Goal: Task Accomplishment & Management: Manage account settings

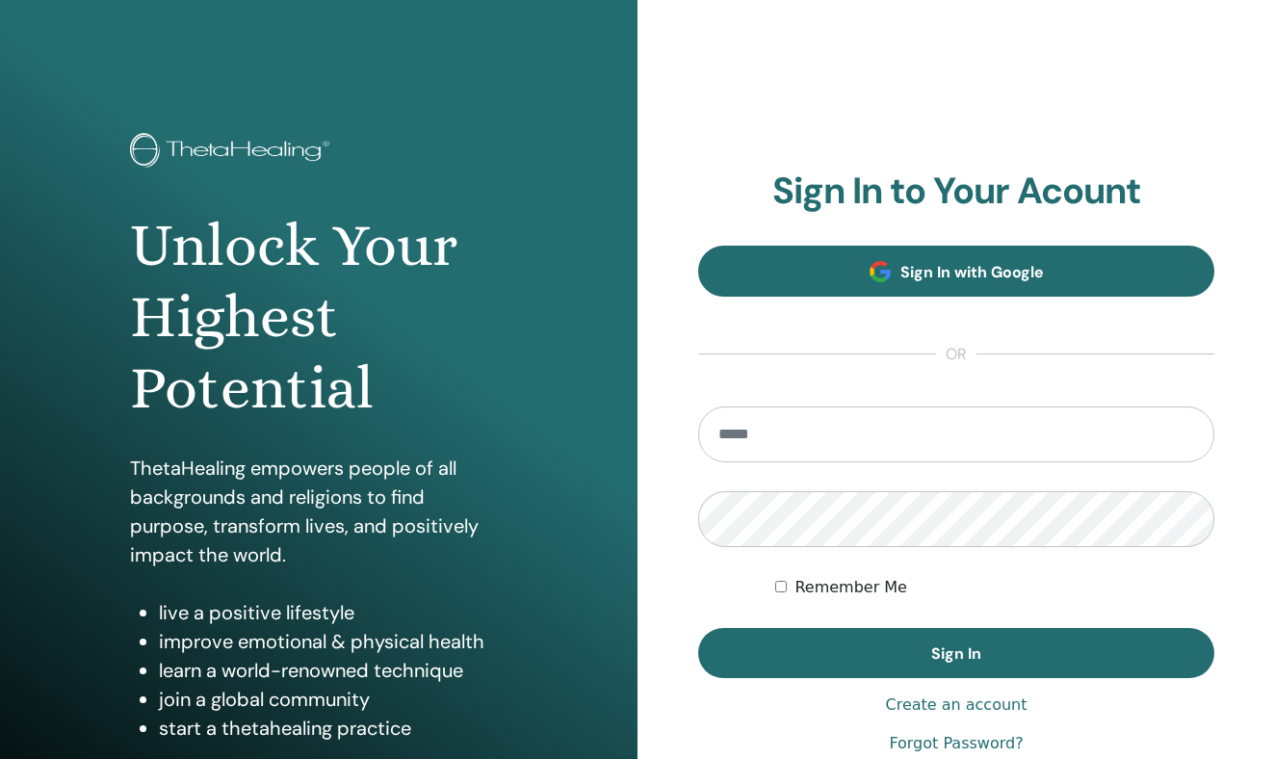
click at [988, 262] on span "Sign In with Google" at bounding box center [971, 272] width 143 height 20
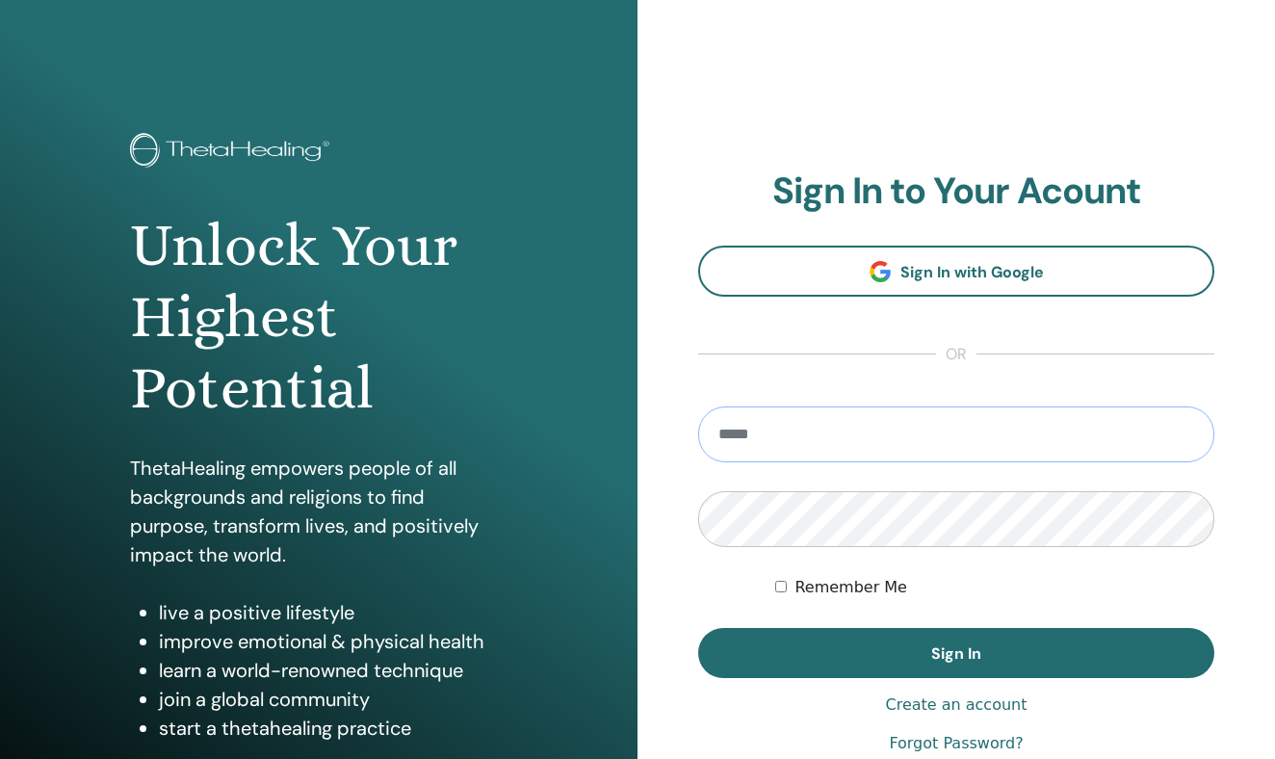
click at [801, 436] on input "email" at bounding box center [956, 434] width 516 height 56
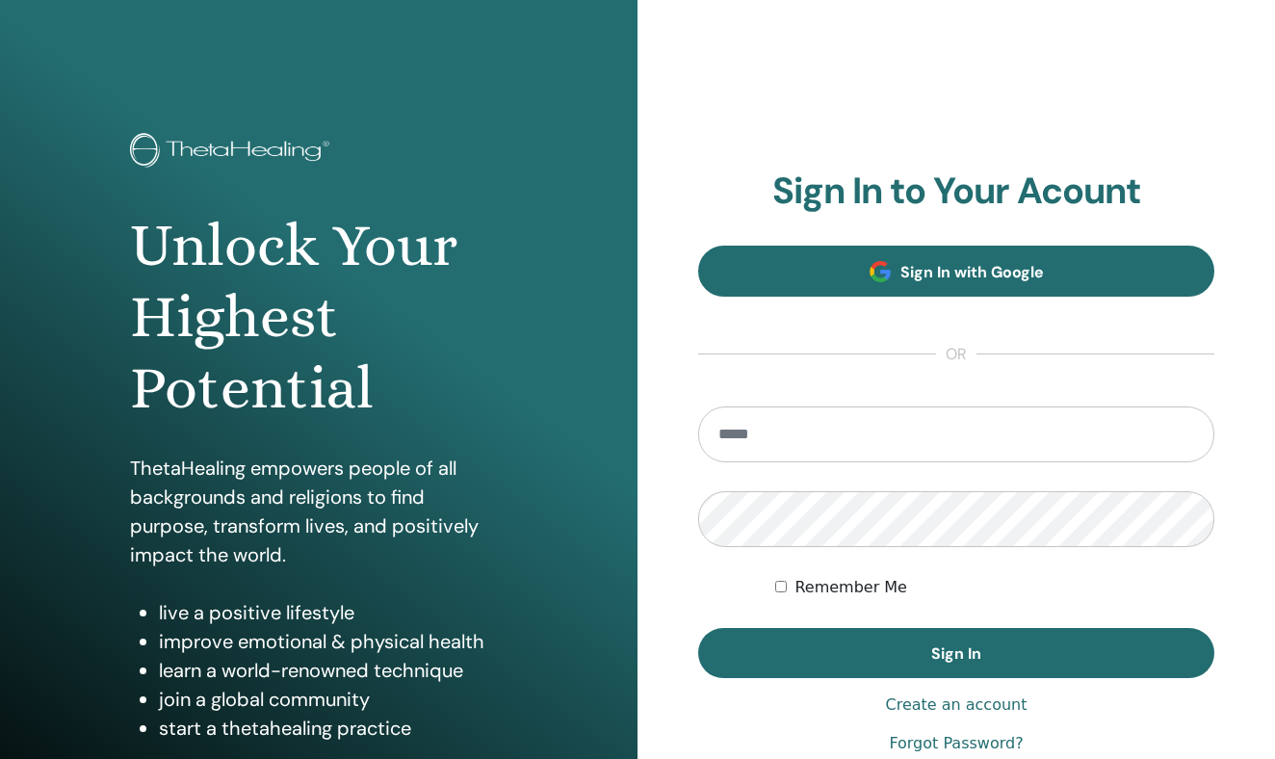
click at [960, 273] on span "Sign In with Google" at bounding box center [971, 272] width 143 height 20
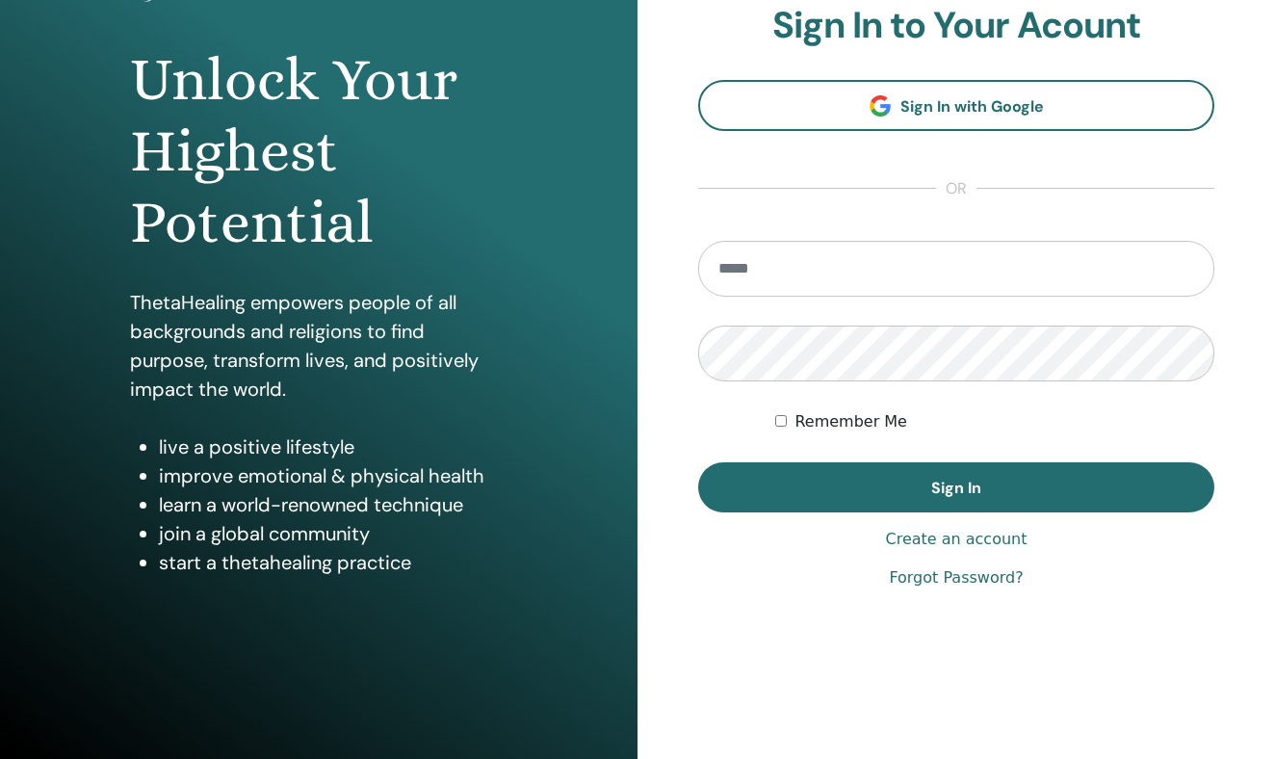
scroll to position [166, 0]
click at [817, 269] on input "email" at bounding box center [956, 269] width 516 height 56
type input "*"
type input "**********"
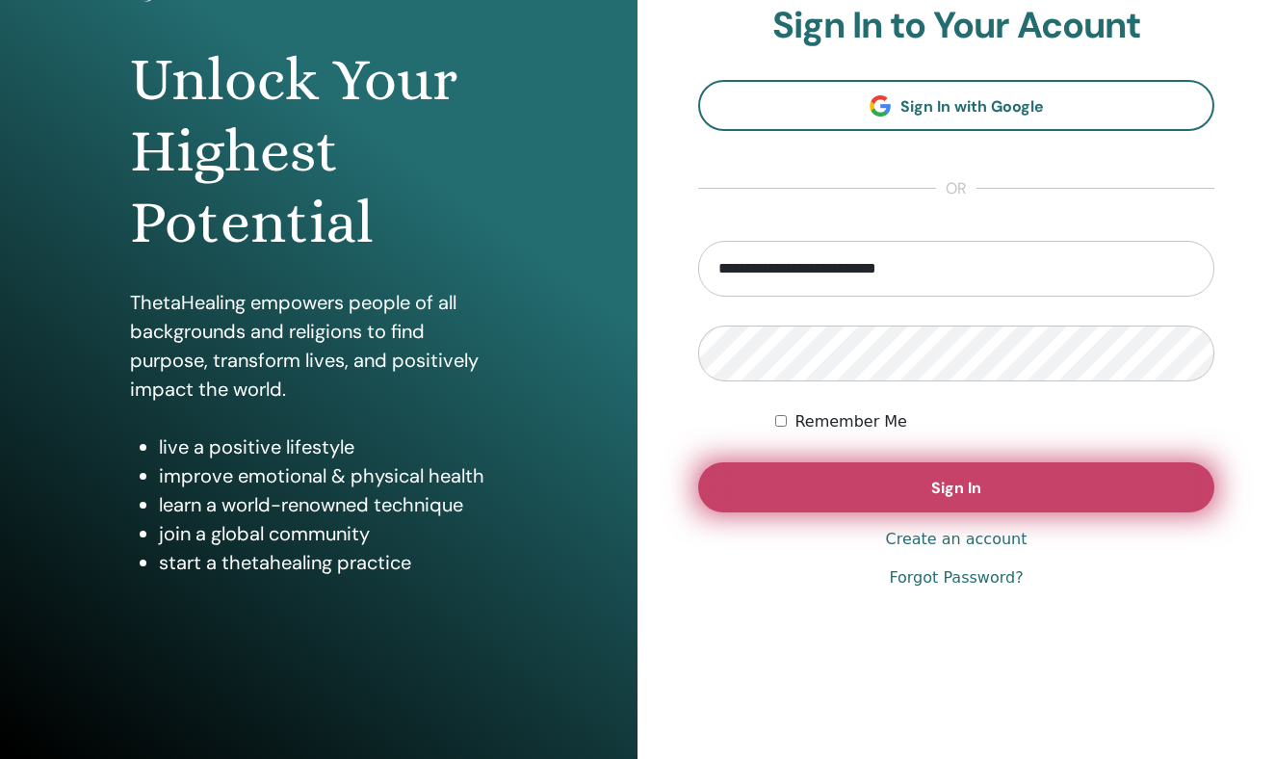
click at [886, 480] on button "Sign In" at bounding box center [956, 487] width 516 height 50
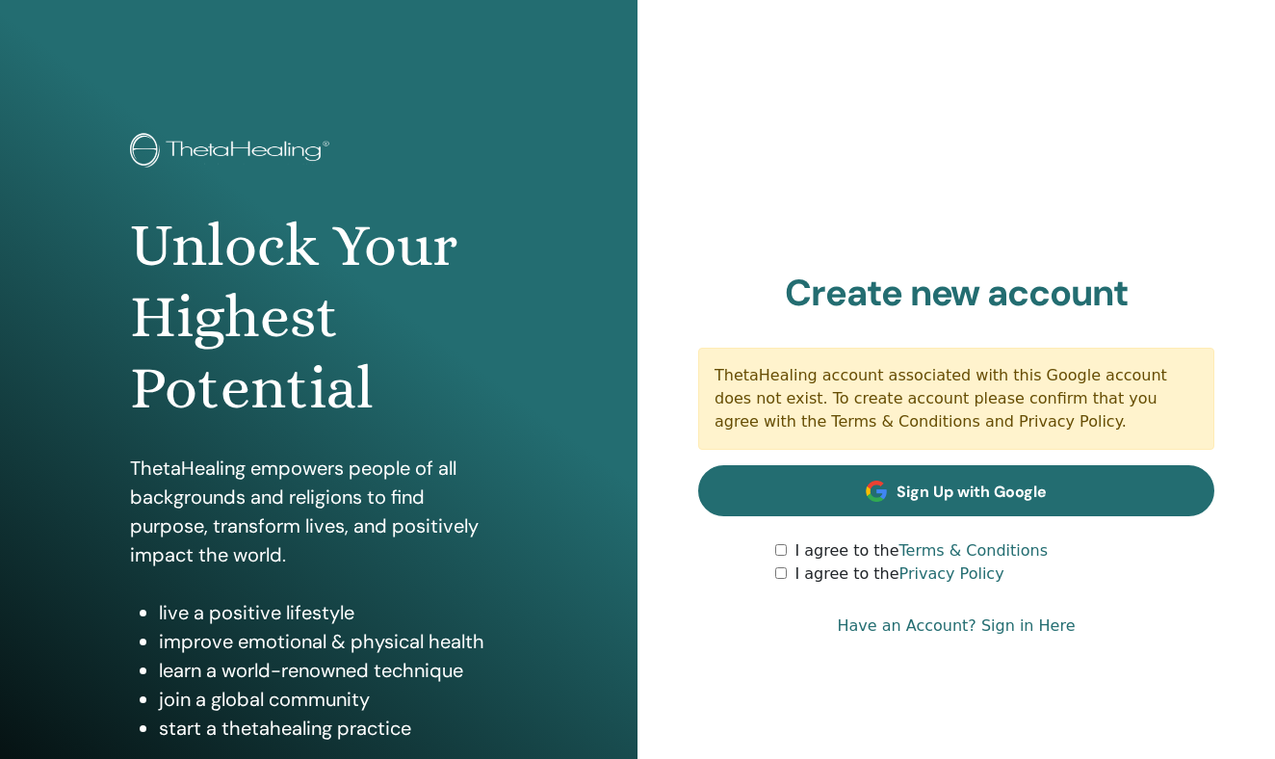
click at [970, 480] on link "Sign Up with Google" at bounding box center [956, 490] width 516 height 51
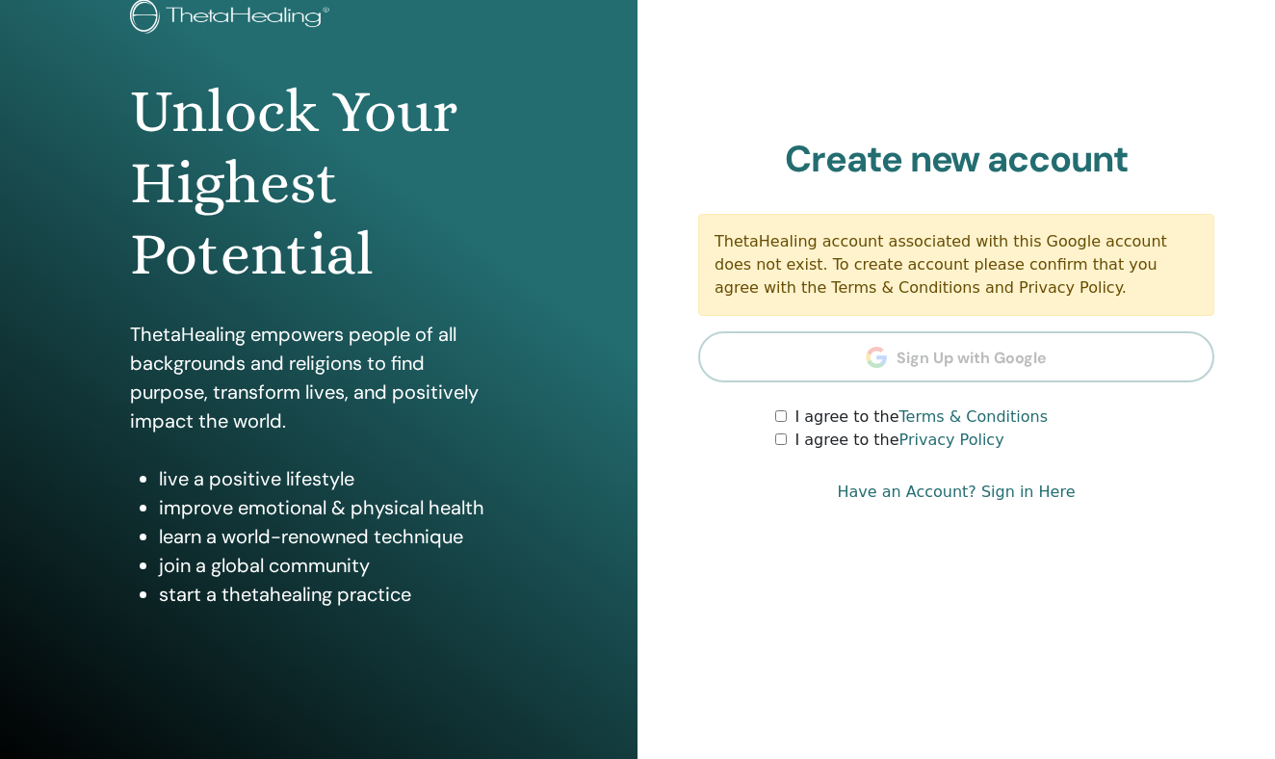
scroll to position [134, 0]
click at [870, 376] on section "Create new account ThetaHealing account associated with this Google account doe…" at bounding box center [956, 295] width 516 height 315
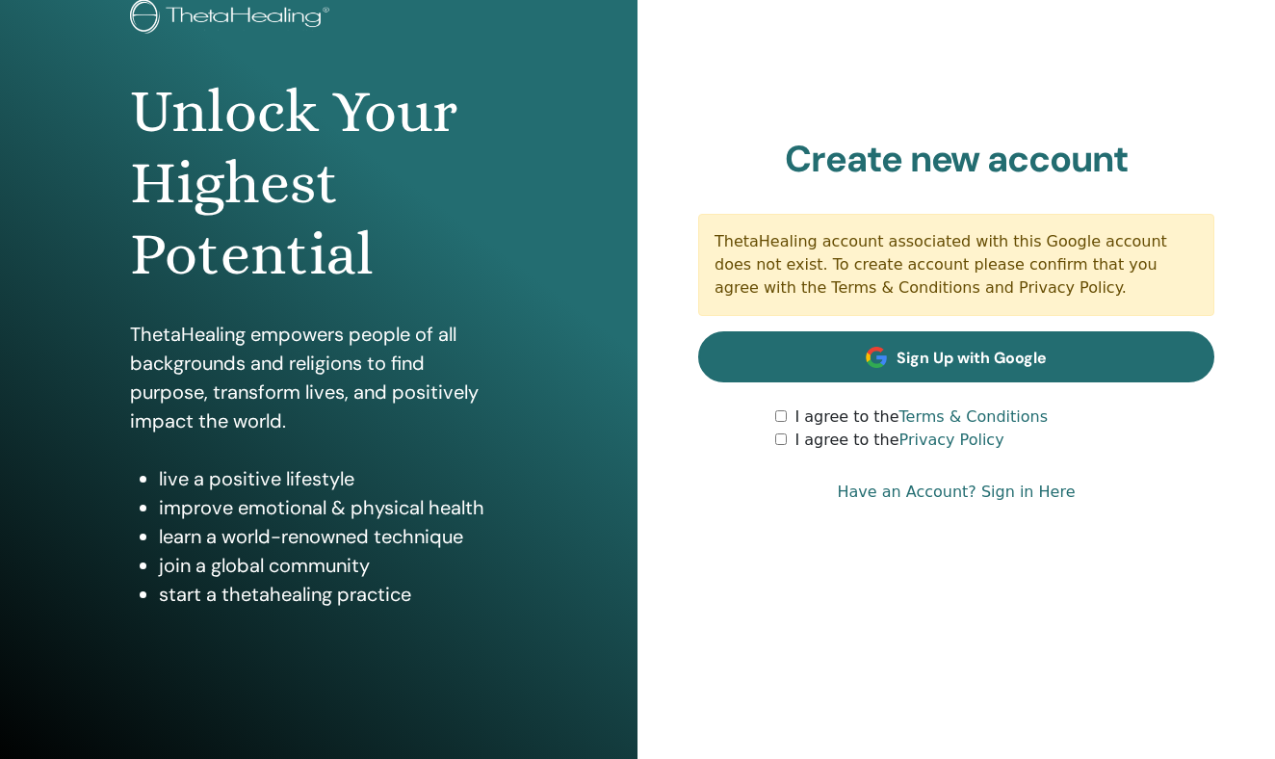
click at [989, 351] on span "Sign Up with Google" at bounding box center [971, 358] width 150 height 20
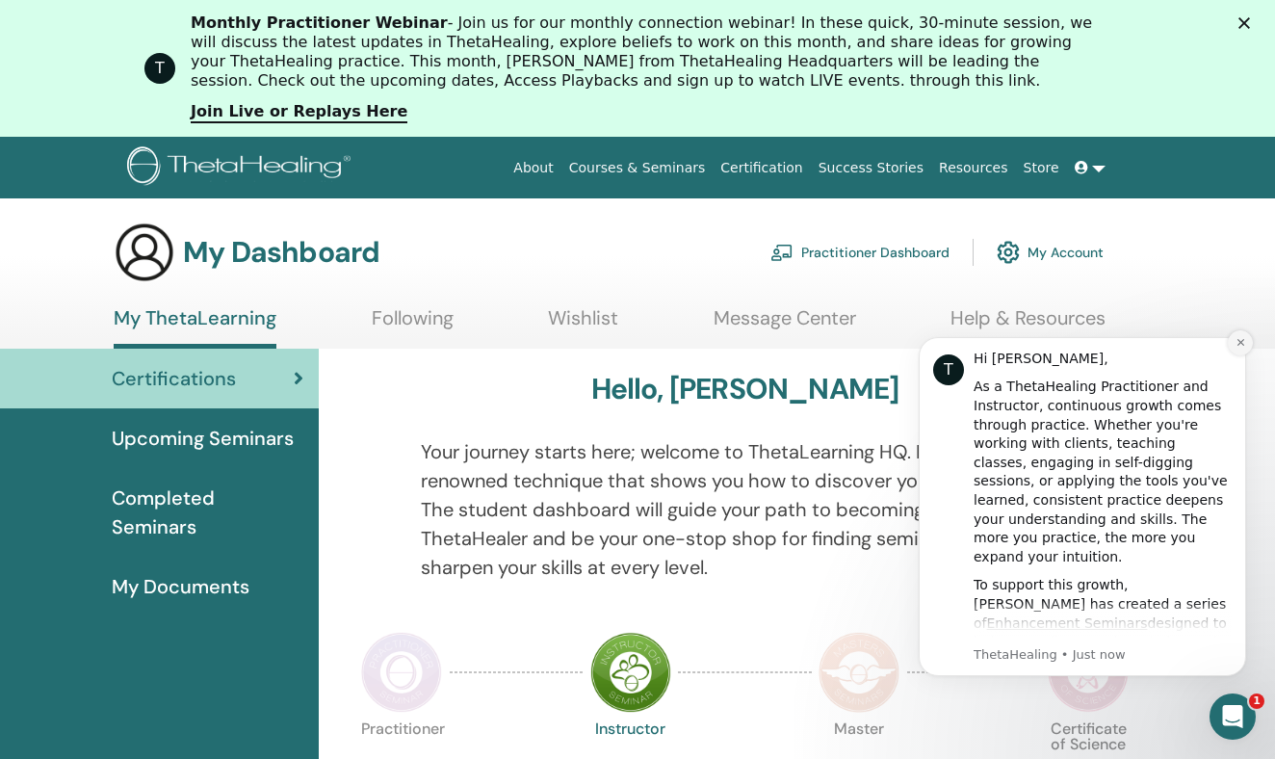
click at [1241, 343] on icon "Dismiss notification" at bounding box center [1240, 342] width 11 height 11
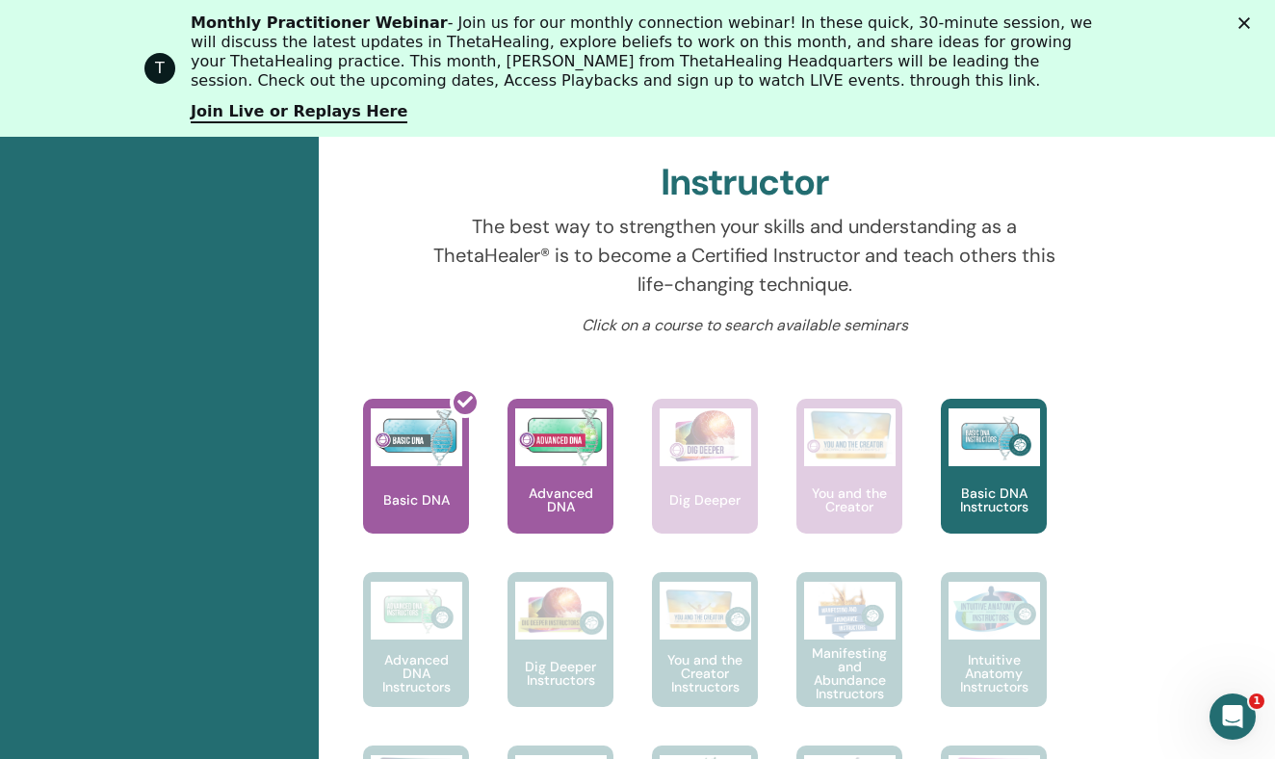
scroll to position [720, 0]
